Goal: Task Accomplishment & Management: Manage account settings

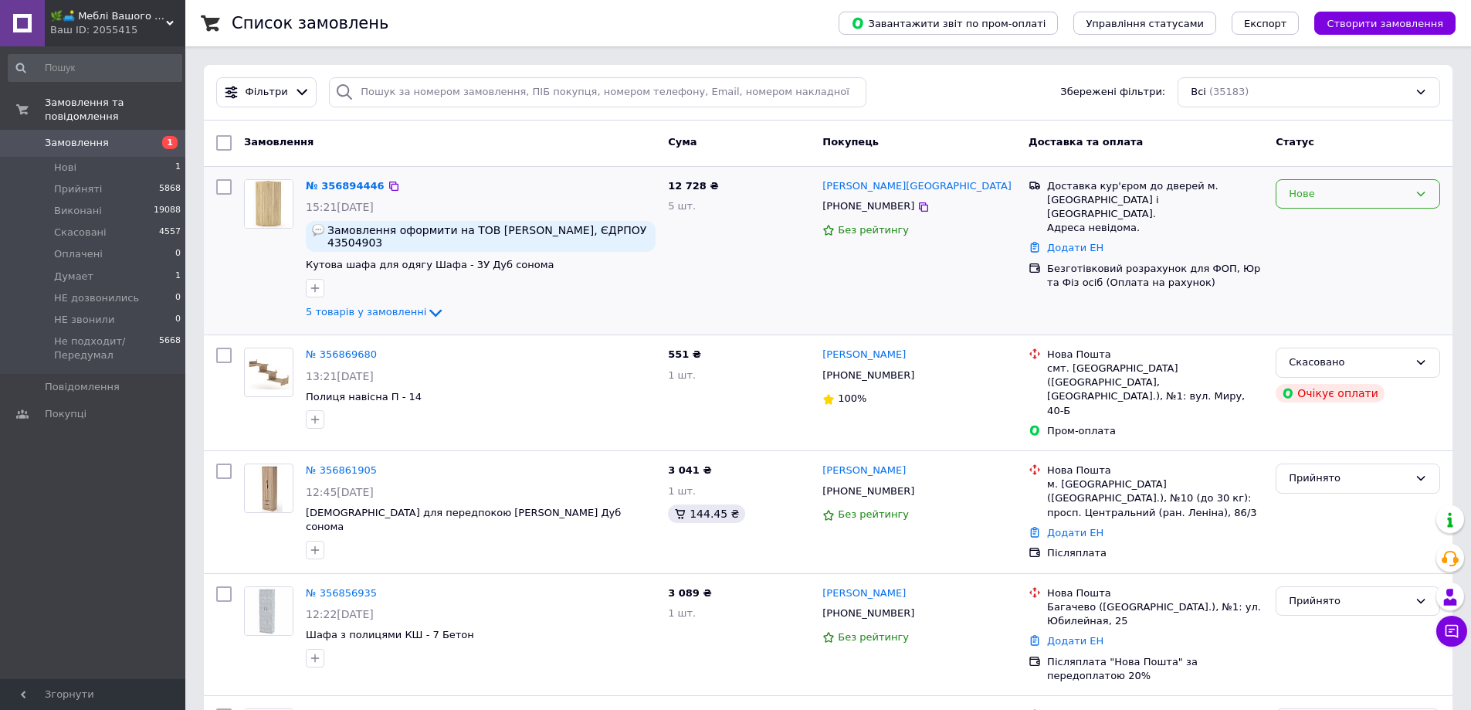
click at [1344, 188] on div "Нове" at bounding box center [1349, 194] width 120 height 16
click at [1301, 300] on li "НЕ звонили" at bounding box center [1358, 297] width 163 height 29
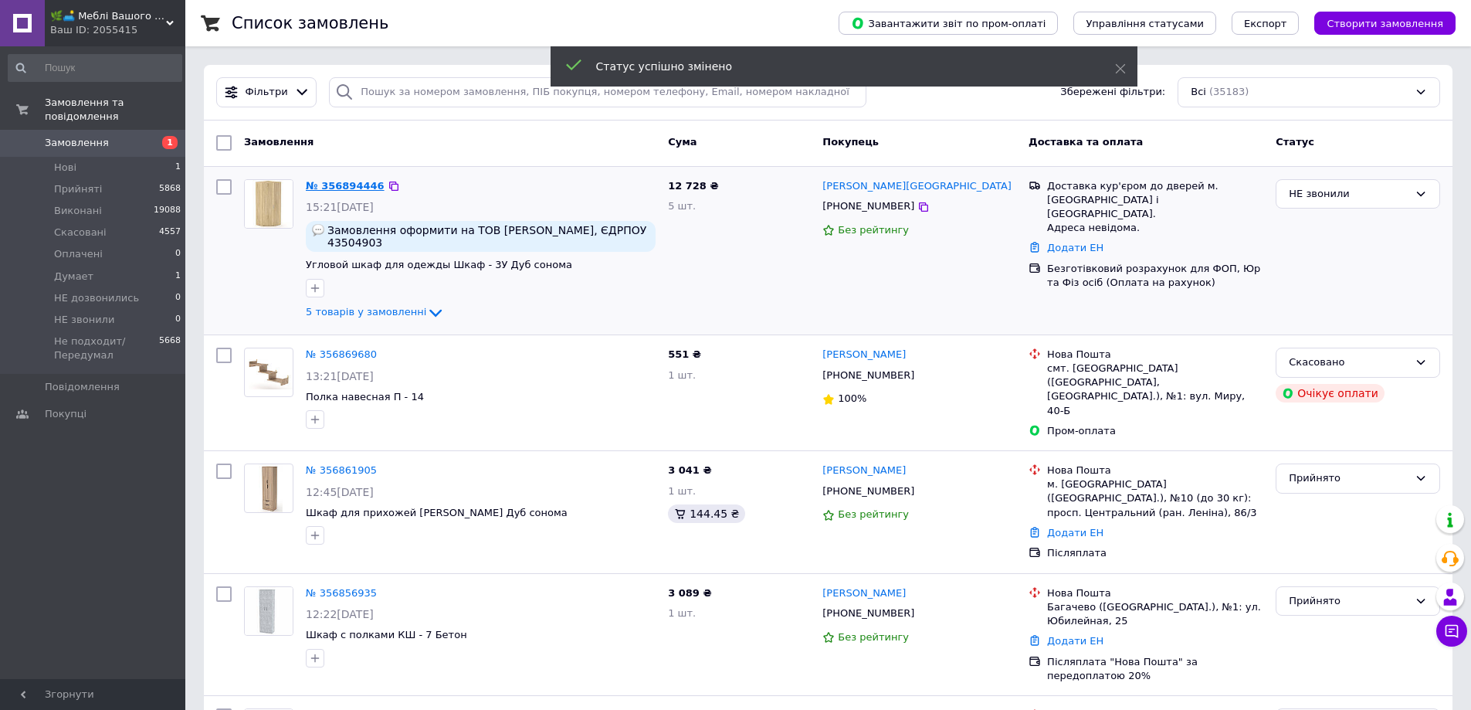
click at [336, 187] on link "№ 356894446" at bounding box center [345, 186] width 79 height 12
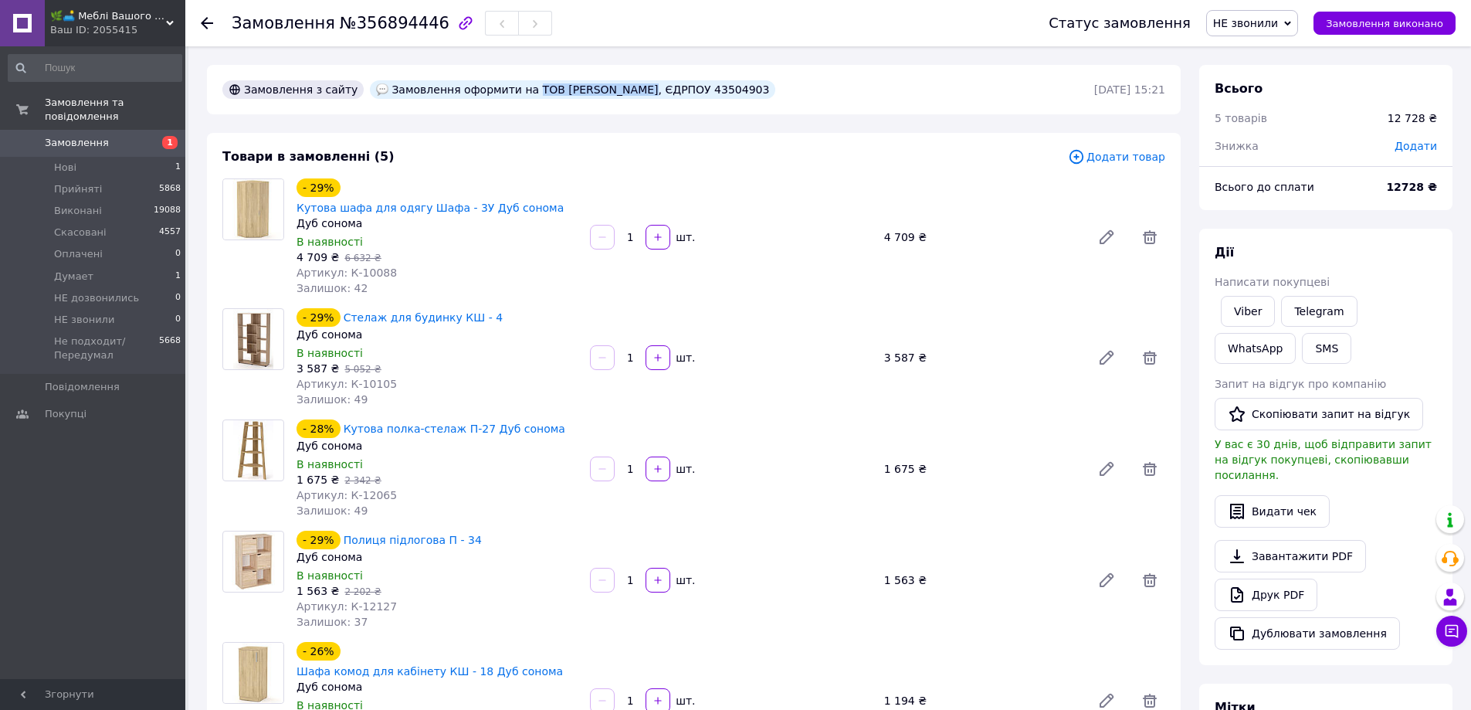
drag, startPoint x: 507, startPoint y: 86, endPoint x: 605, endPoint y: 93, distance: 97.6
click at [605, 93] on div "Замовлення оформити на ТОВ [PERSON_NAME], ЄДРПОУ 43504903" at bounding box center [572, 89] width 405 height 19
copy div "ТОВ Делавер Тренд"
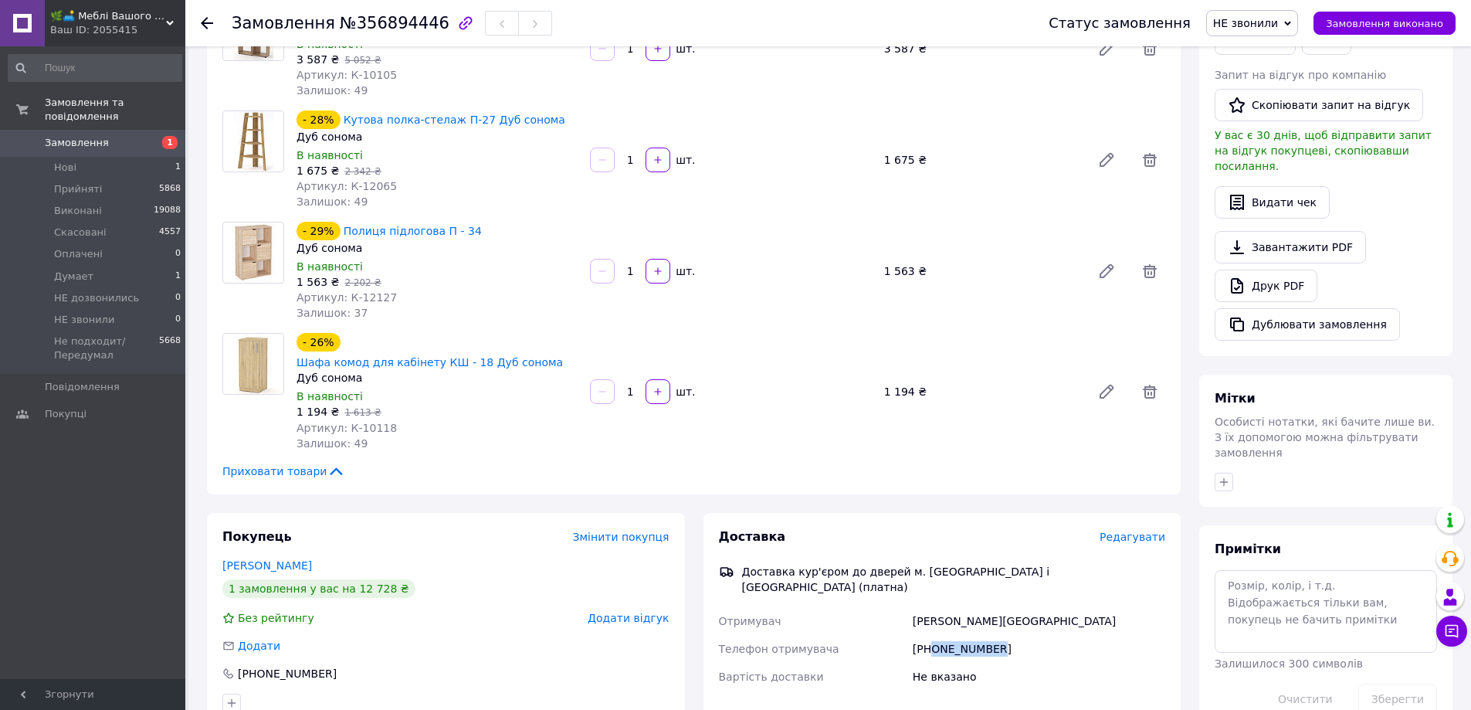
drag, startPoint x: 931, startPoint y: 594, endPoint x: 1029, endPoint y: 585, distance: 97.7
click at [1035, 635] on div "[PHONE_NUMBER]" at bounding box center [1039, 649] width 259 height 28
copy div "0954501574"
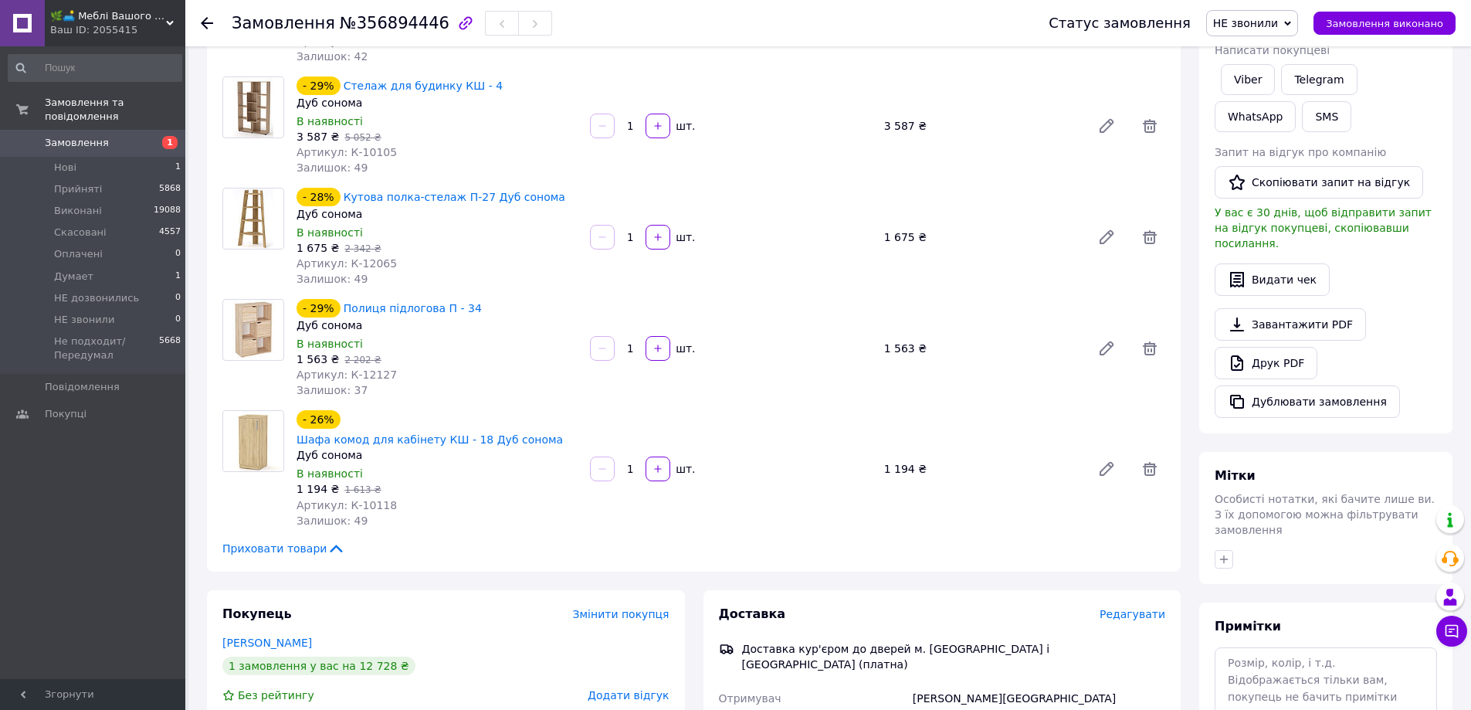
scroll to position [0, 0]
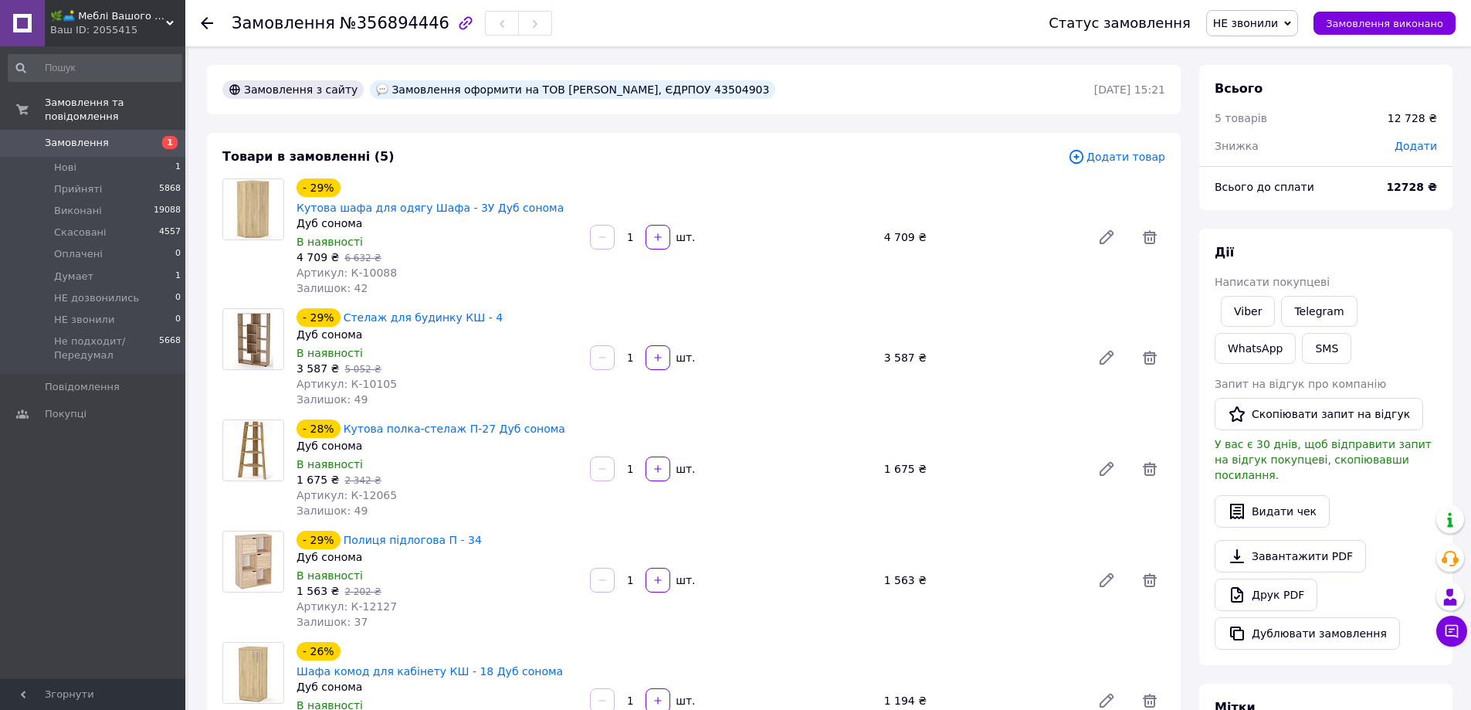
click at [1254, 27] on span "НЕ звонили" at bounding box center [1245, 23] width 65 height 12
click at [1266, 55] on li "Прийнято" at bounding box center [1280, 53] width 146 height 23
click at [131, 130] on link "Замовлення 1" at bounding box center [95, 143] width 190 height 26
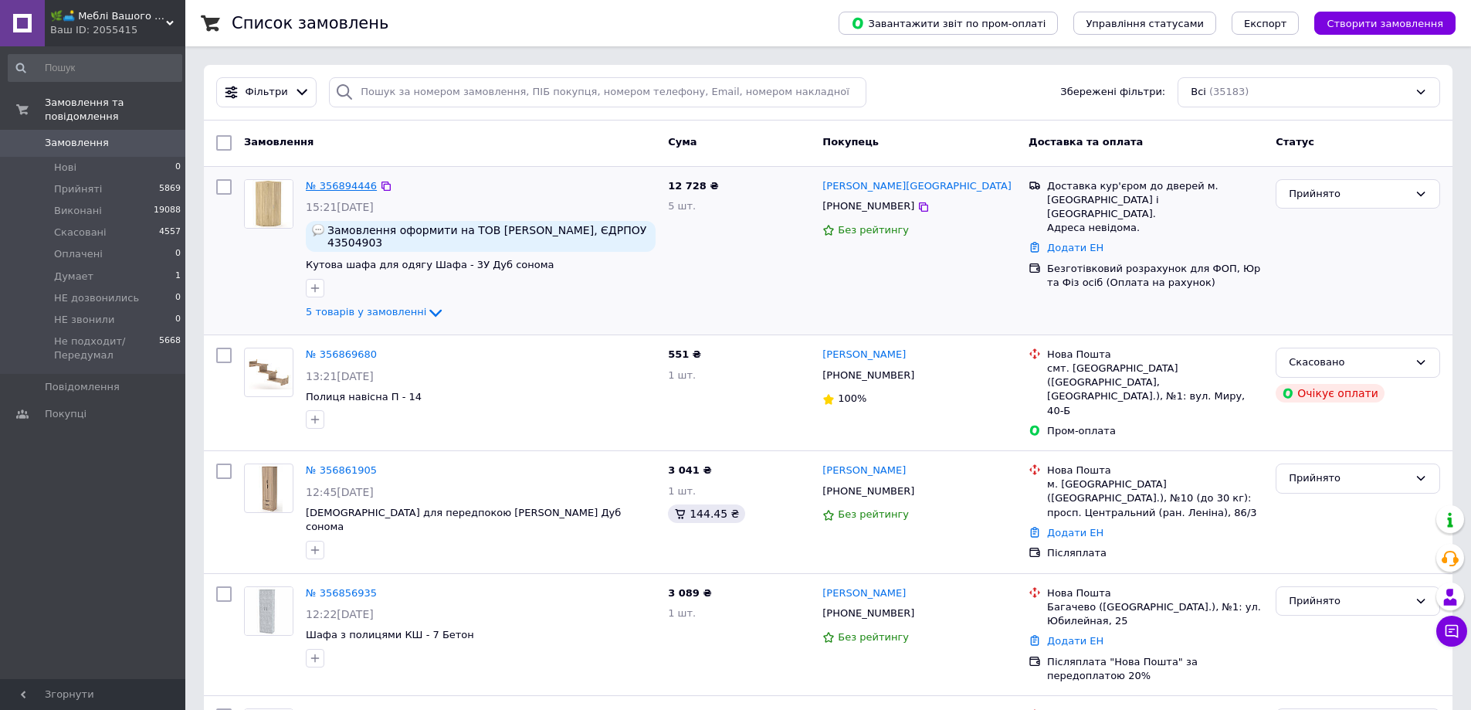
click at [338, 186] on link "№ 356894446" at bounding box center [341, 186] width 71 height 12
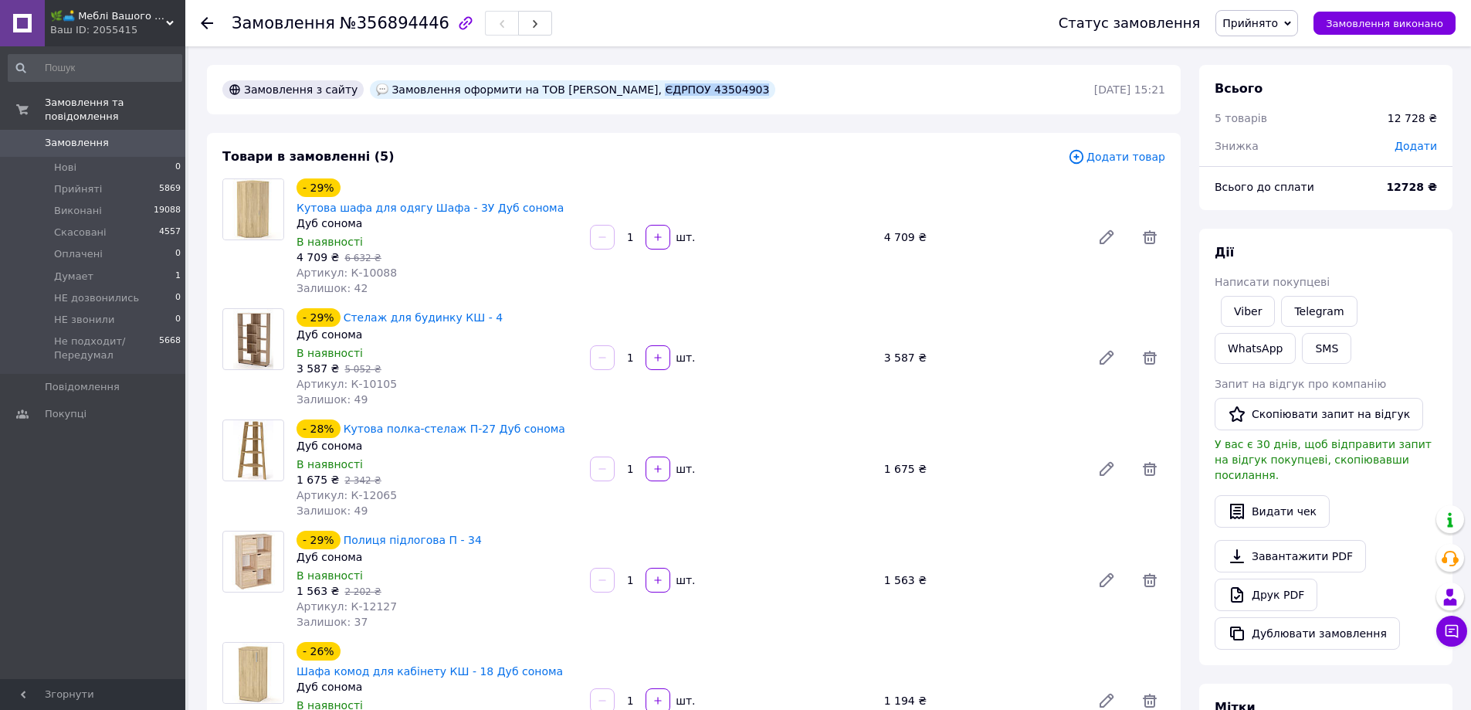
drag, startPoint x: 610, startPoint y: 90, endPoint x: 709, endPoint y: 83, distance: 99.1
click at [712, 84] on div "Замовлення з сайту Замовлення оформити на ТОВ Делавер Тренд, ЄДРПОУ 43504903" at bounding box center [656, 89] width 875 height 25
copy div "ЄДРПОУ 43504903"
click at [151, 136] on span "0" at bounding box center [164, 143] width 42 height 14
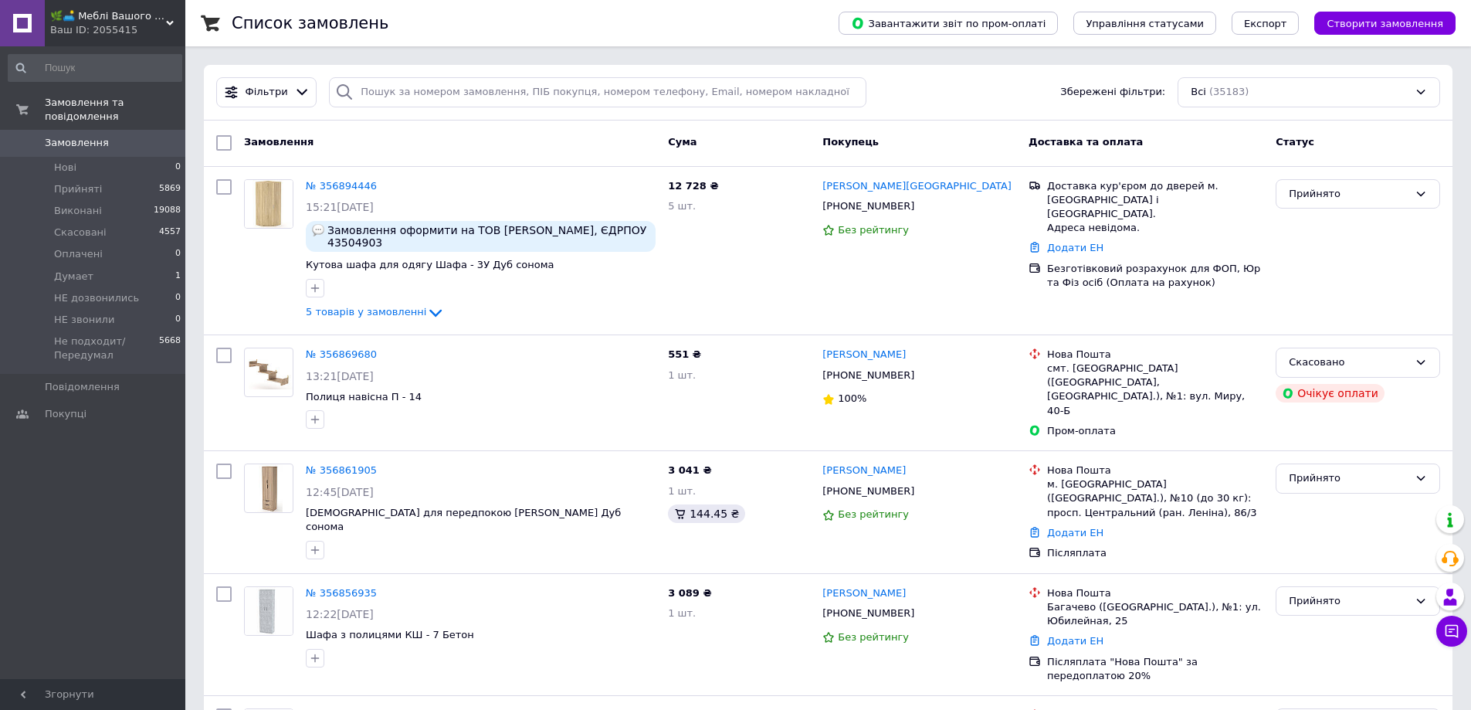
click at [334, 185] on link "№ 356894446" at bounding box center [341, 186] width 71 height 12
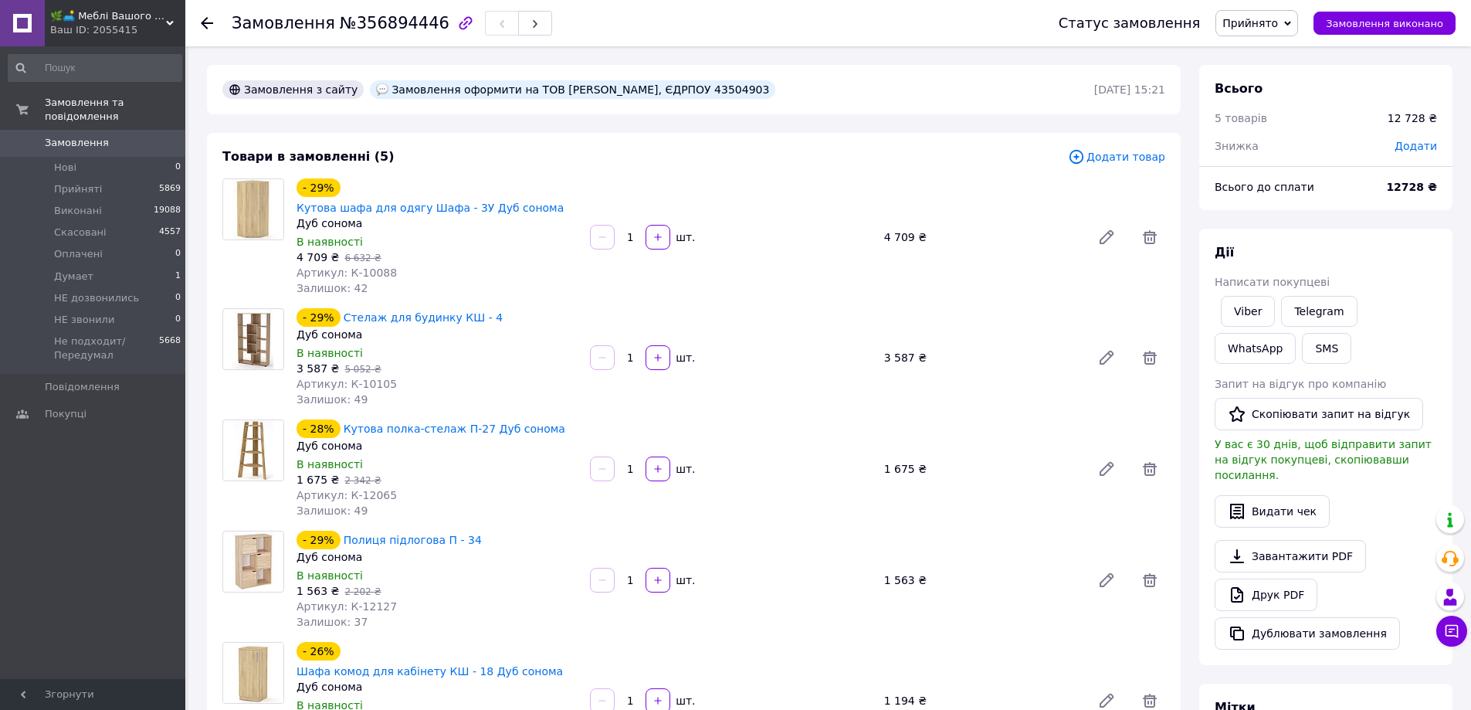
click at [72, 136] on span "Замовлення" at bounding box center [77, 143] width 64 height 14
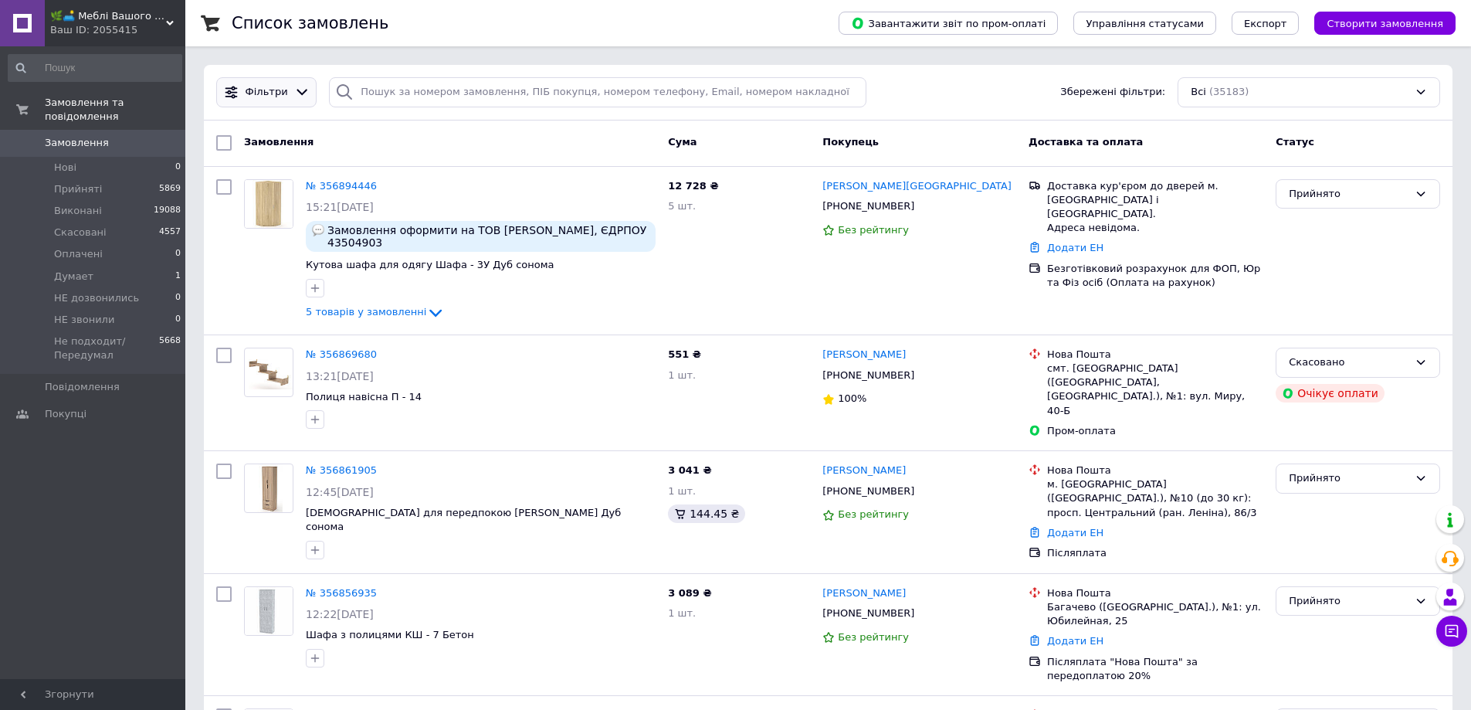
click at [278, 94] on span "Фільтри" at bounding box center [267, 92] width 42 height 15
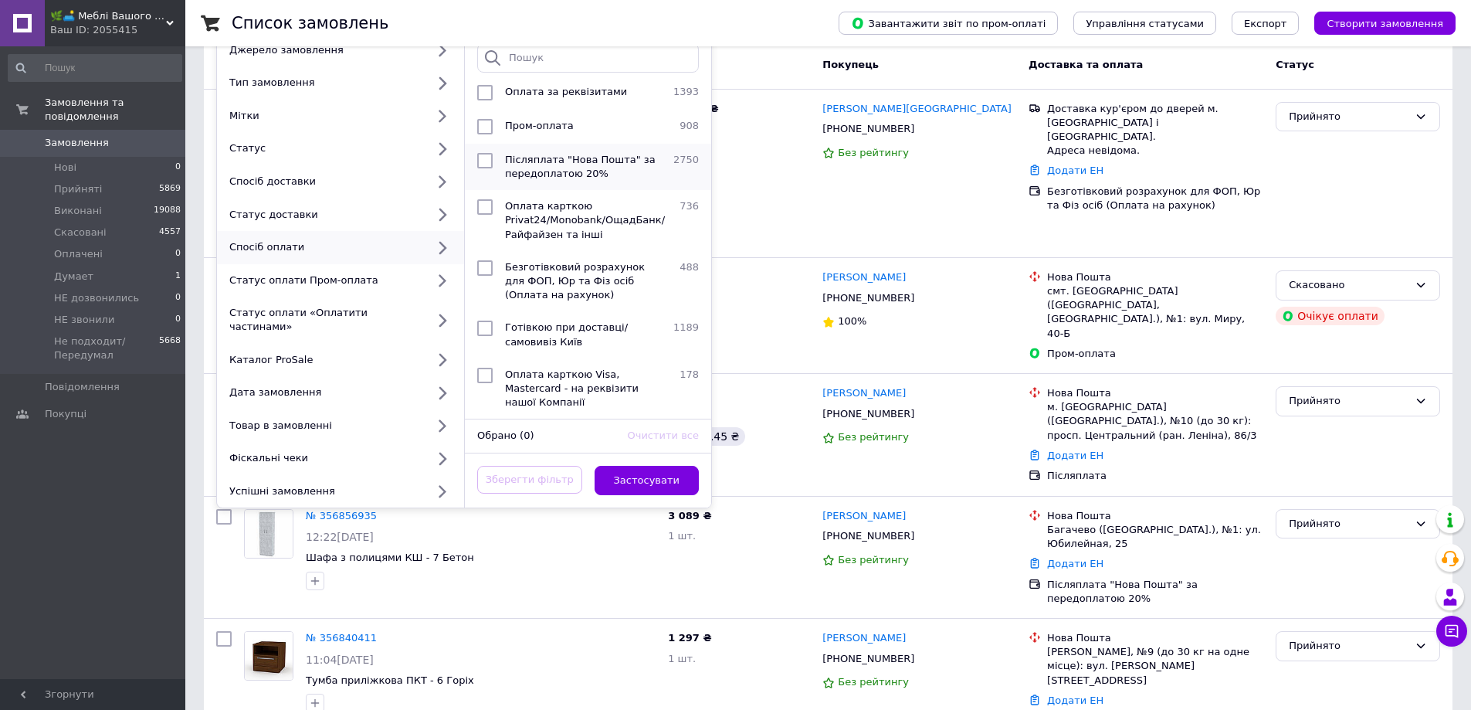
scroll to position [226, 0]
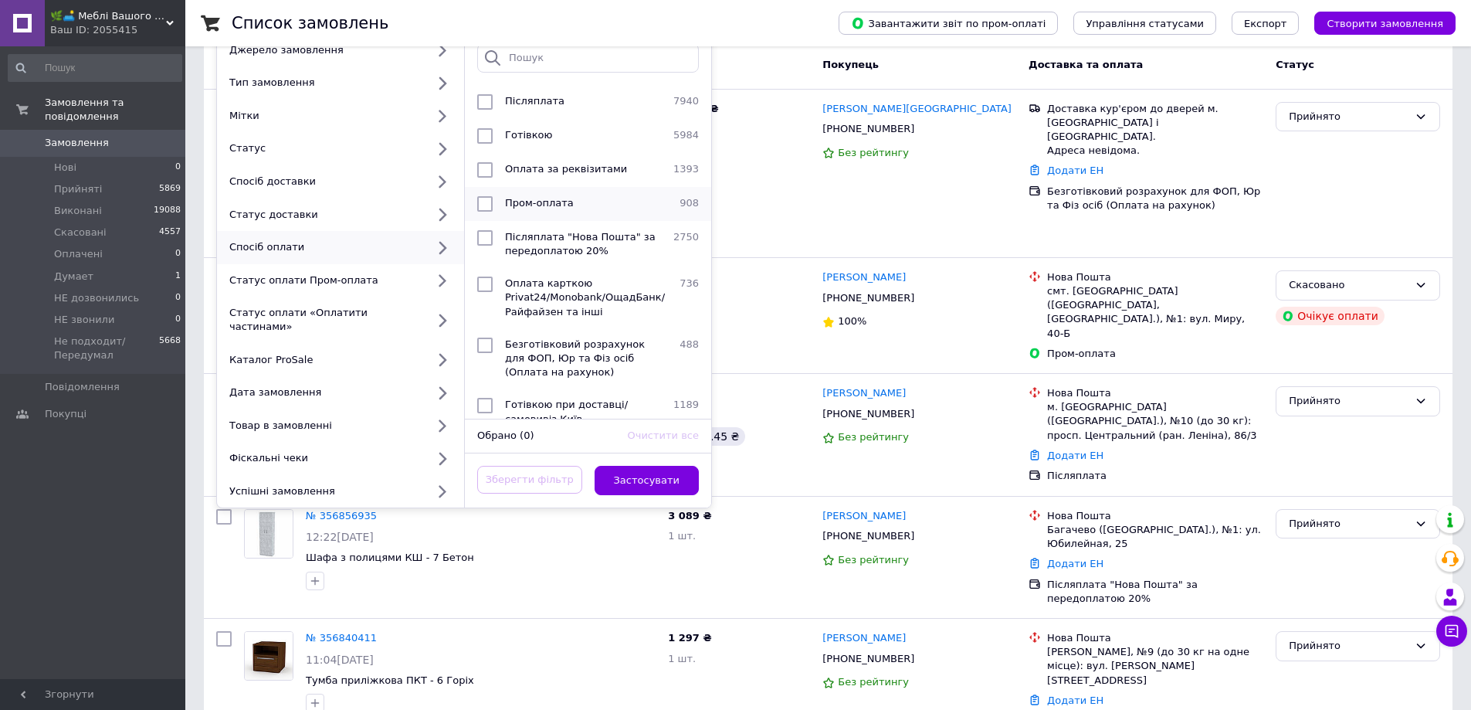
click at [534, 205] on span "Пром-оплата" at bounding box center [539, 203] width 69 height 12
checkbox input "true"
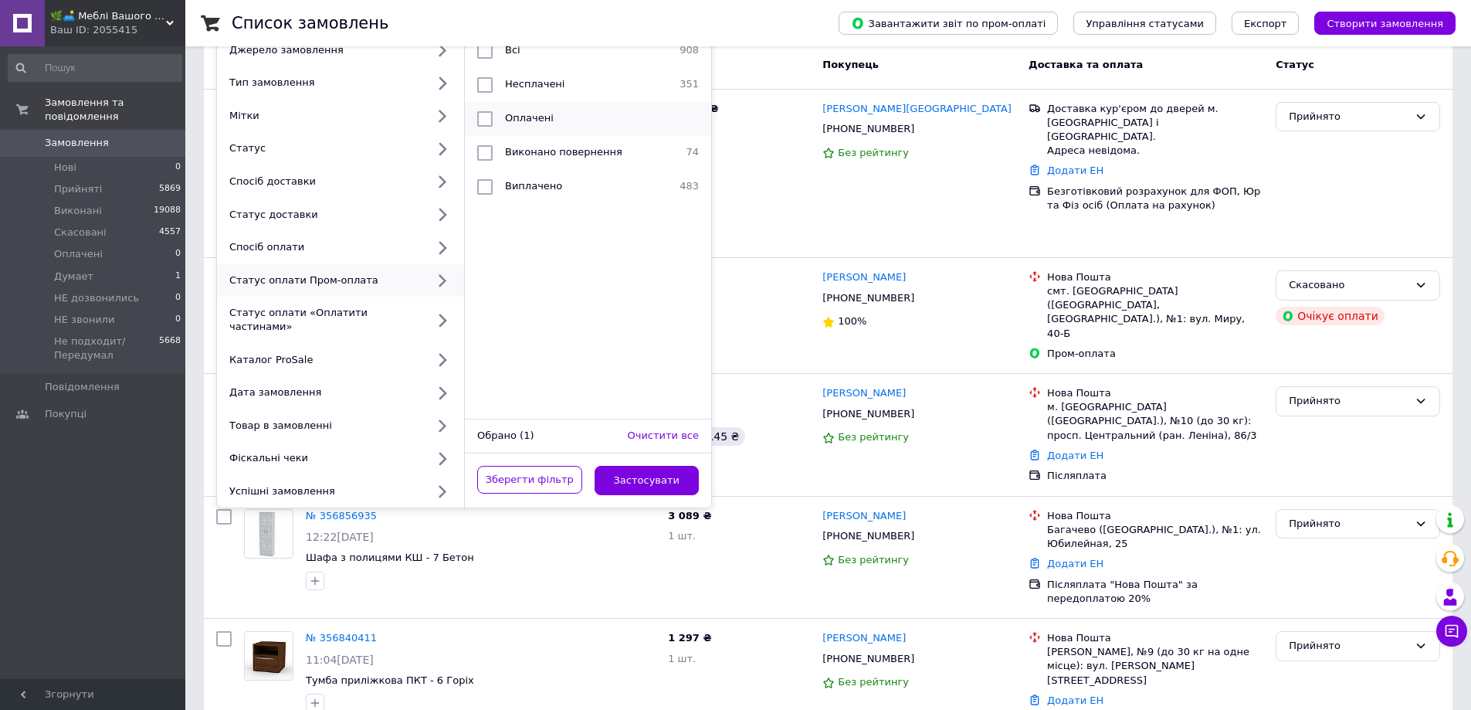
click at [514, 117] on span "Оплачені" at bounding box center [529, 118] width 49 height 12
checkbox input "true"
click at [687, 466] on button "Застосувати" at bounding box center [647, 481] width 105 height 30
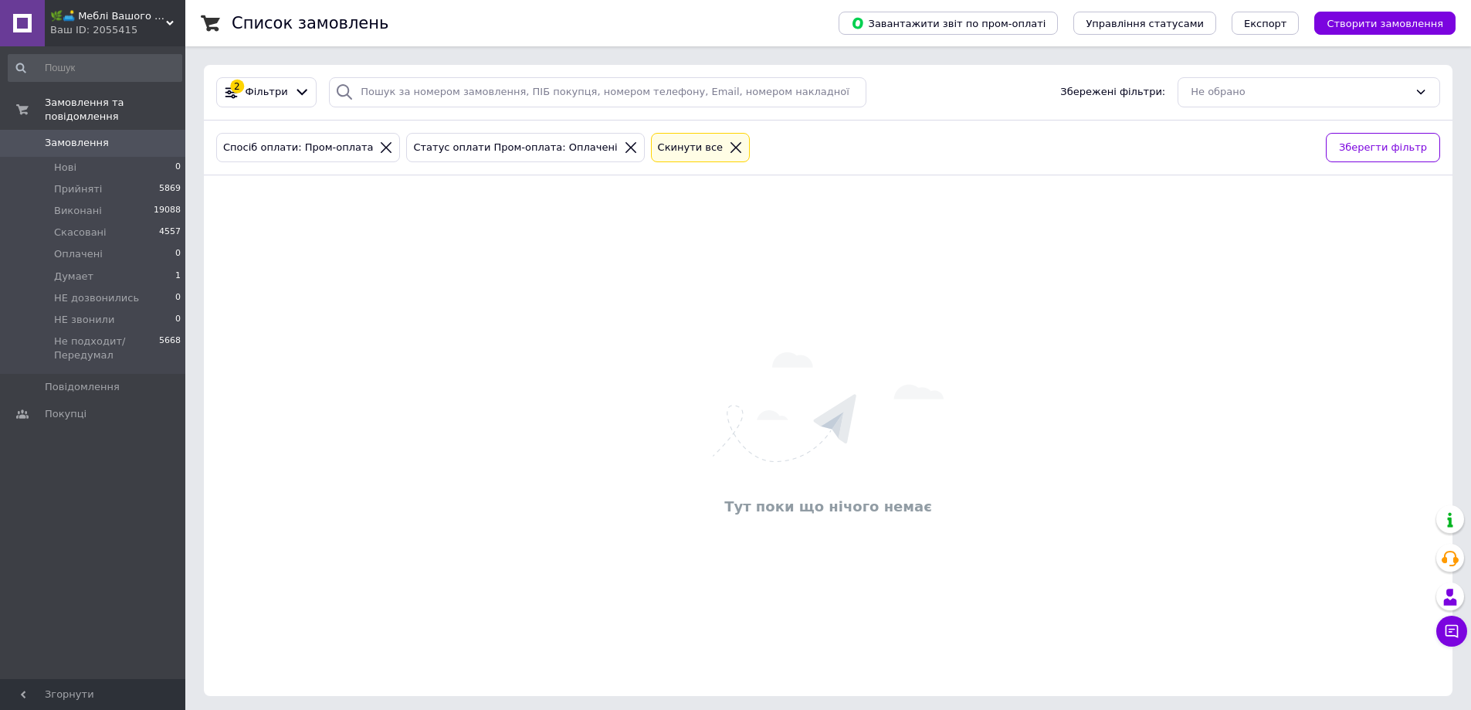
click at [729, 142] on icon at bounding box center [736, 148] width 14 height 14
